Goal: Information Seeking & Learning: Learn about a topic

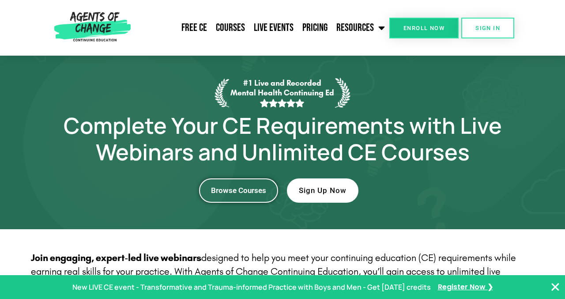
click at [252, 191] on span "Browse Courses" at bounding box center [238, 190] width 55 height 7
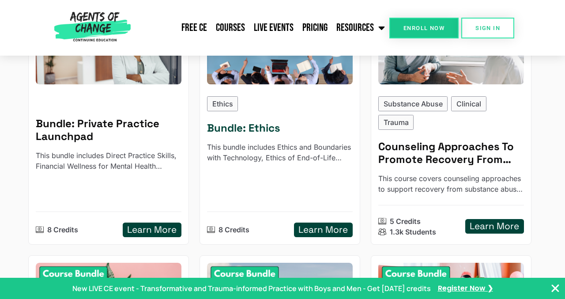
scroll to position [433, 0]
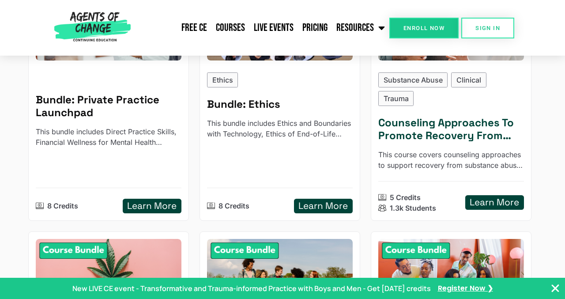
click at [498, 204] on h5 "Learn More" at bounding box center [493, 202] width 49 height 11
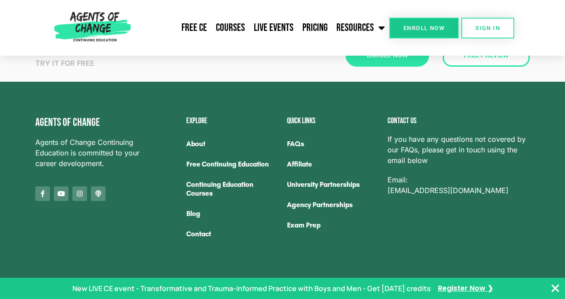
scroll to position [1409, 0]
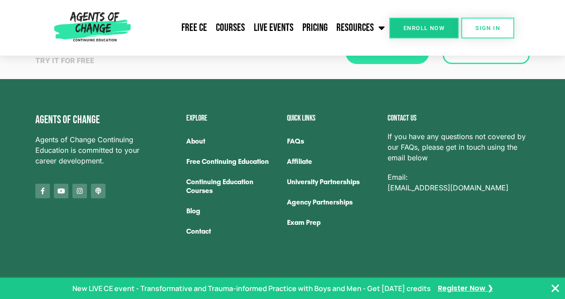
click at [201, 140] on link "About" at bounding box center [232, 141] width 92 height 20
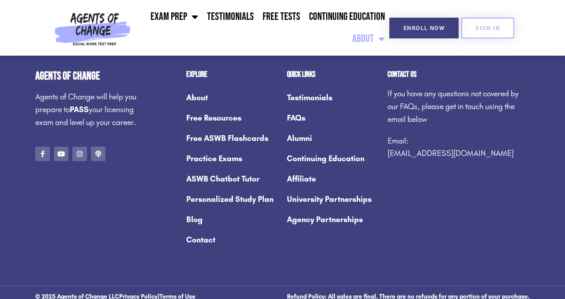
scroll to position [1297, 0]
